Goal: Information Seeking & Learning: Learn about a topic

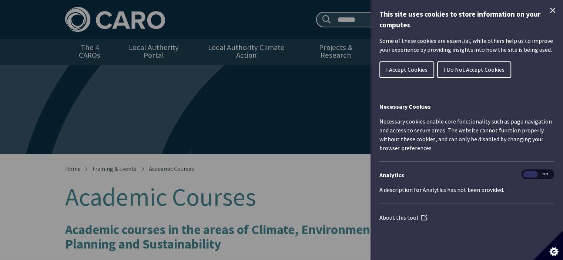
click at [554, 9] on icon "Close Cookie Control" at bounding box center [552, 10] width 5 height 5
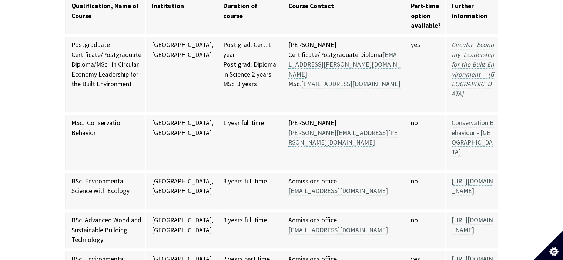
scroll to position [296, 0]
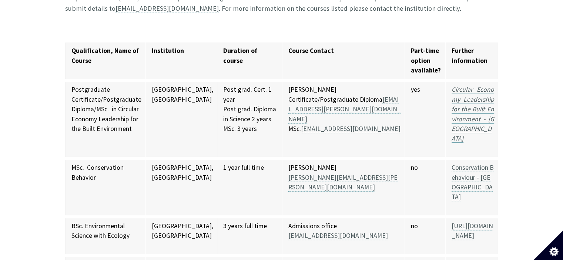
click at [451, 85] on em "Circular Economy Leadership for the Built Environment - [GEOGRAPHIC_DATA]" at bounding box center [472, 113] width 43 height 57
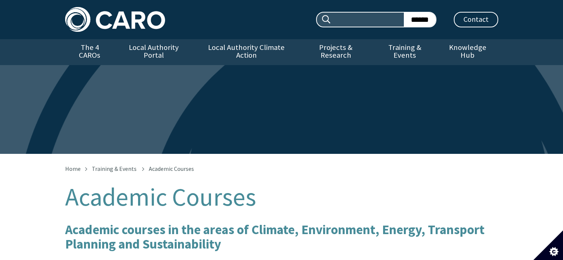
scroll to position [278, 0]
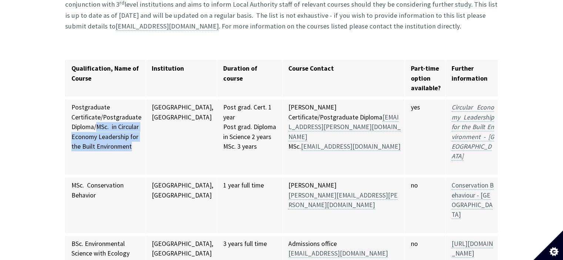
drag, startPoint x: 132, startPoint y: 137, endPoint x: 100, endPoint y: 120, distance: 36.1
click at [99, 119] on td "Postgraduate Certificate/Postgraduate Diploma/MSc. in Circular Economy Leadersh…" at bounding box center [105, 137] width 81 height 78
drag, startPoint x: 73, startPoint y: 100, endPoint x: 132, endPoint y: 140, distance: 72.2
click at [132, 140] on td "Postgraduate Certificate/Postgraduate Diploma/MSc. in Circular Economy Leadersh…" at bounding box center [105, 137] width 81 height 78
copy td "Postgraduate Certificate/Postgraduate Diploma/MSc. in Circular Economy Leadersh…"
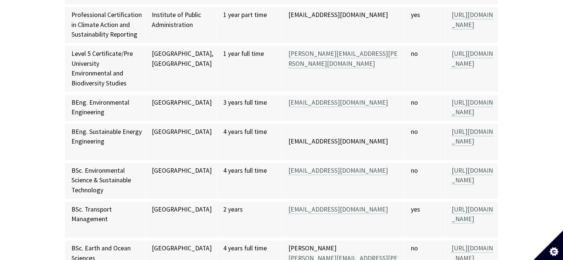
scroll to position [1129, 0]
